Goal: Navigation & Orientation: Find specific page/section

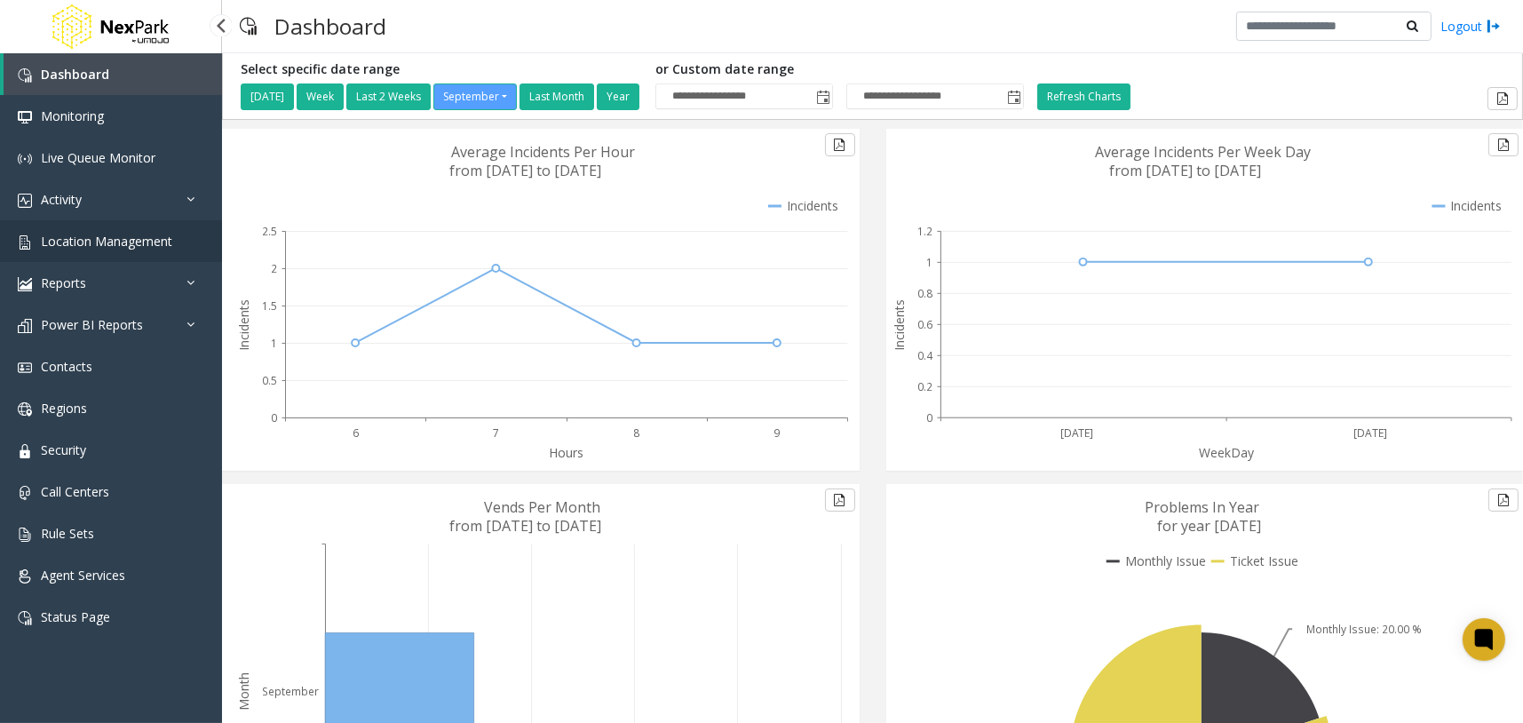
click at [145, 245] on span "Location Management" at bounding box center [106, 241] width 131 height 17
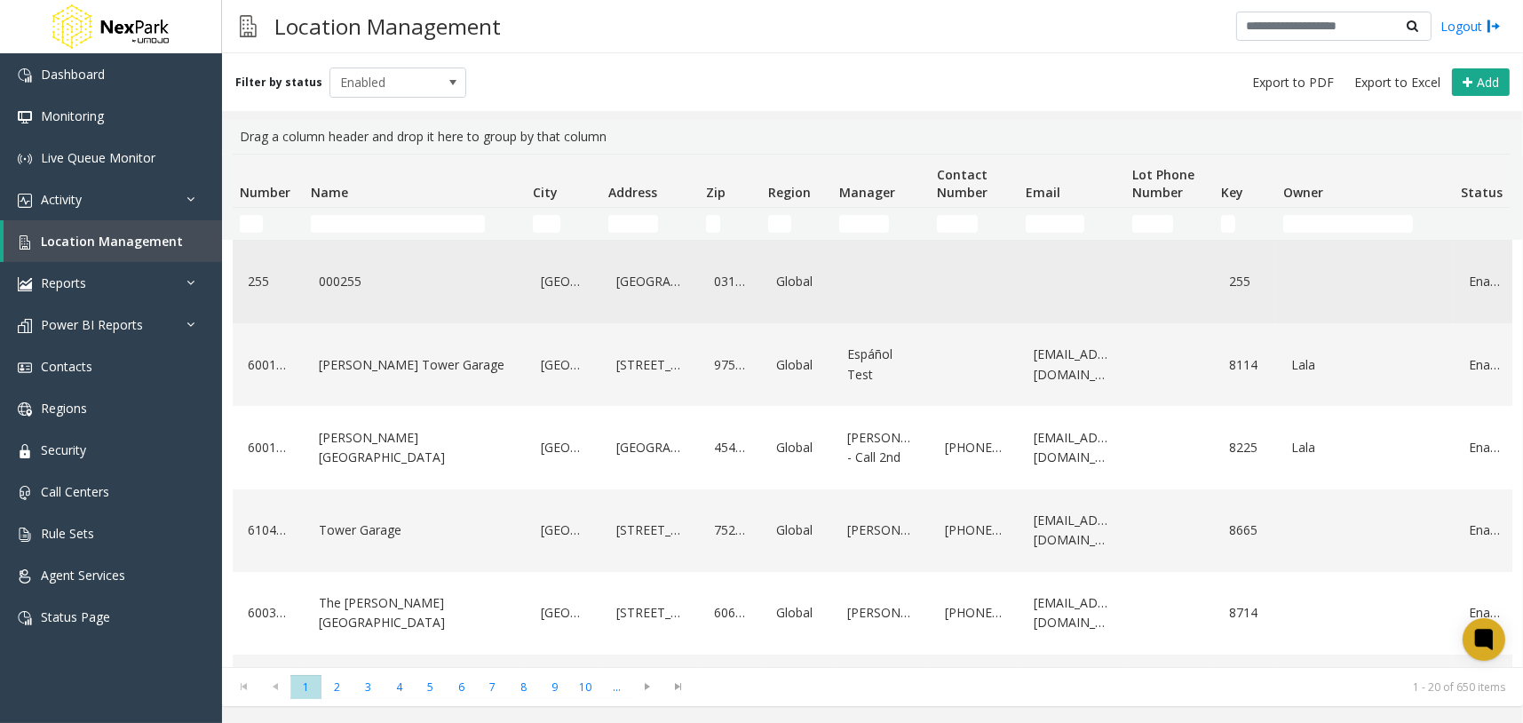
click at [348, 276] on link "000255" at bounding box center [414, 281] width 201 height 28
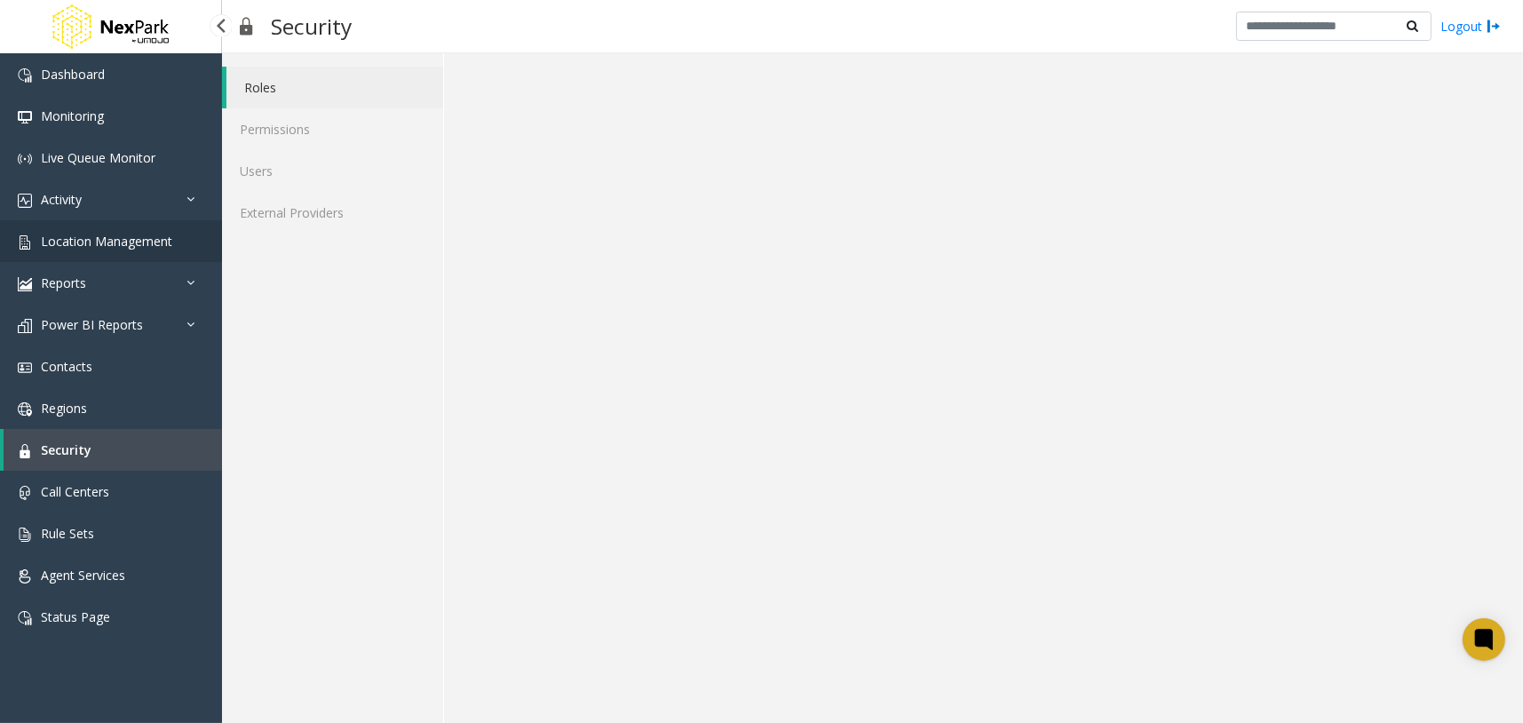
click at [148, 247] on span "Location Management" at bounding box center [106, 241] width 131 height 17
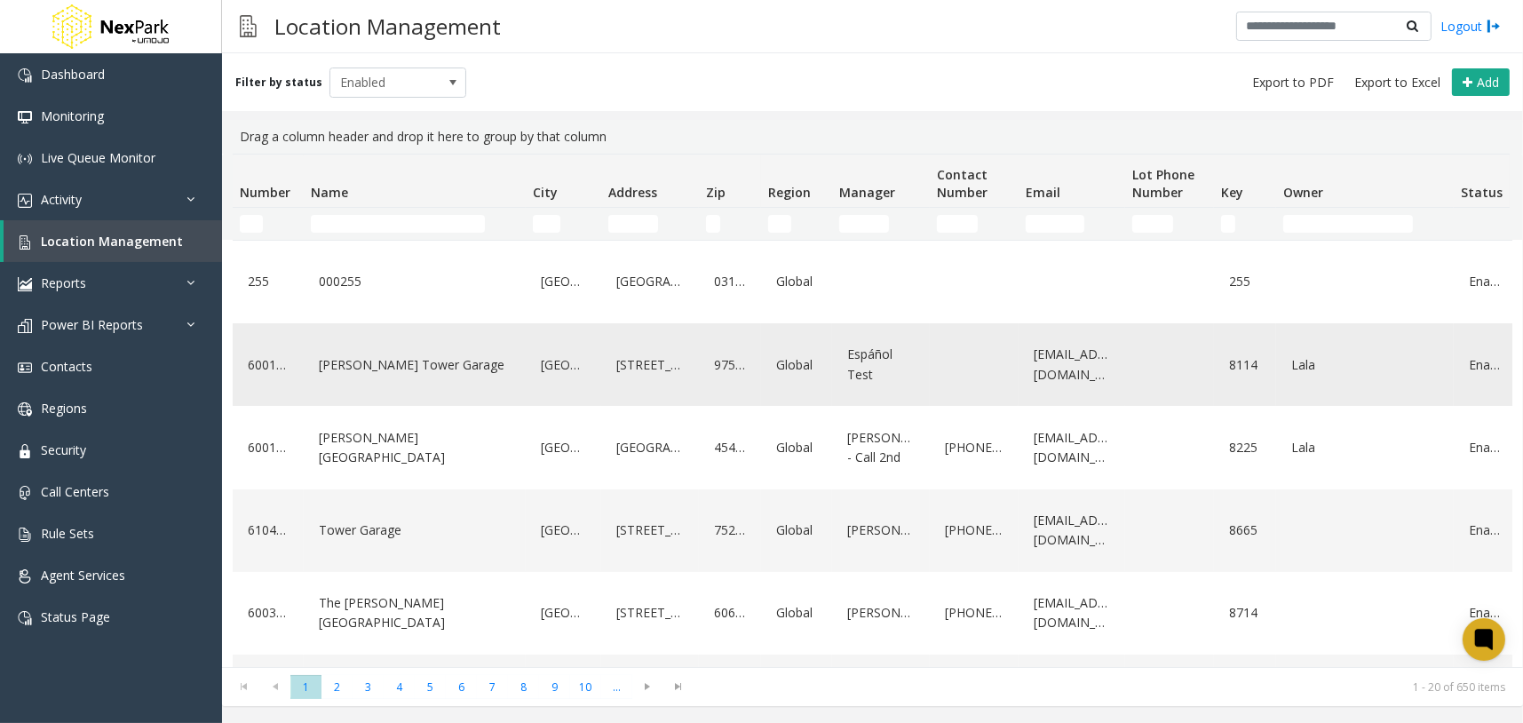
click at [367, 371] on link "[PERSON_NAME] Tower Garage" at bounding box center [414, 365] width 201 height 28
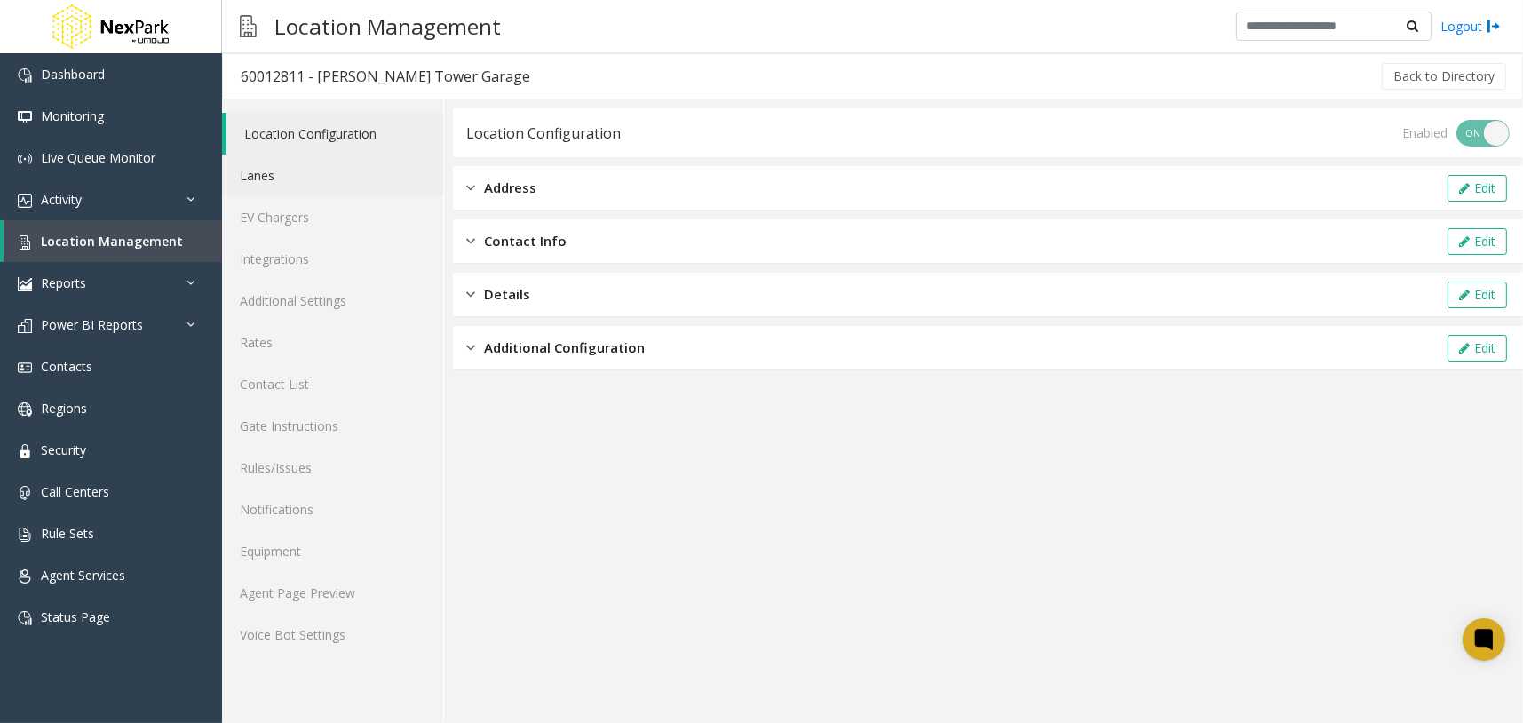
click at [362, 179] on link "Lanes" at bounding box center [332, 176] width 221 height 42
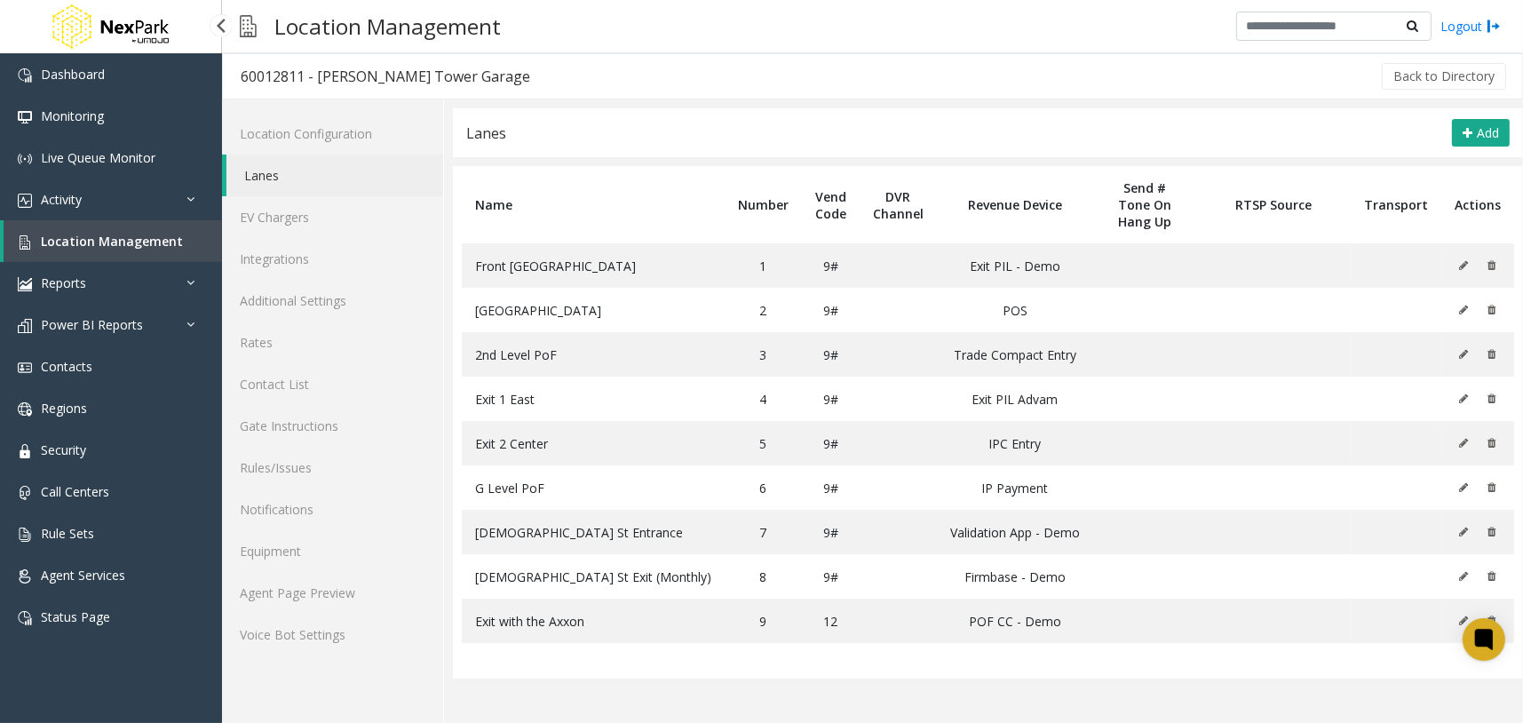
click at [134, 233] on span "Location Management" at bounding box center [112, 241] width 142 height 17
